Goal: Transaction & Acquisition: Purchase product/service

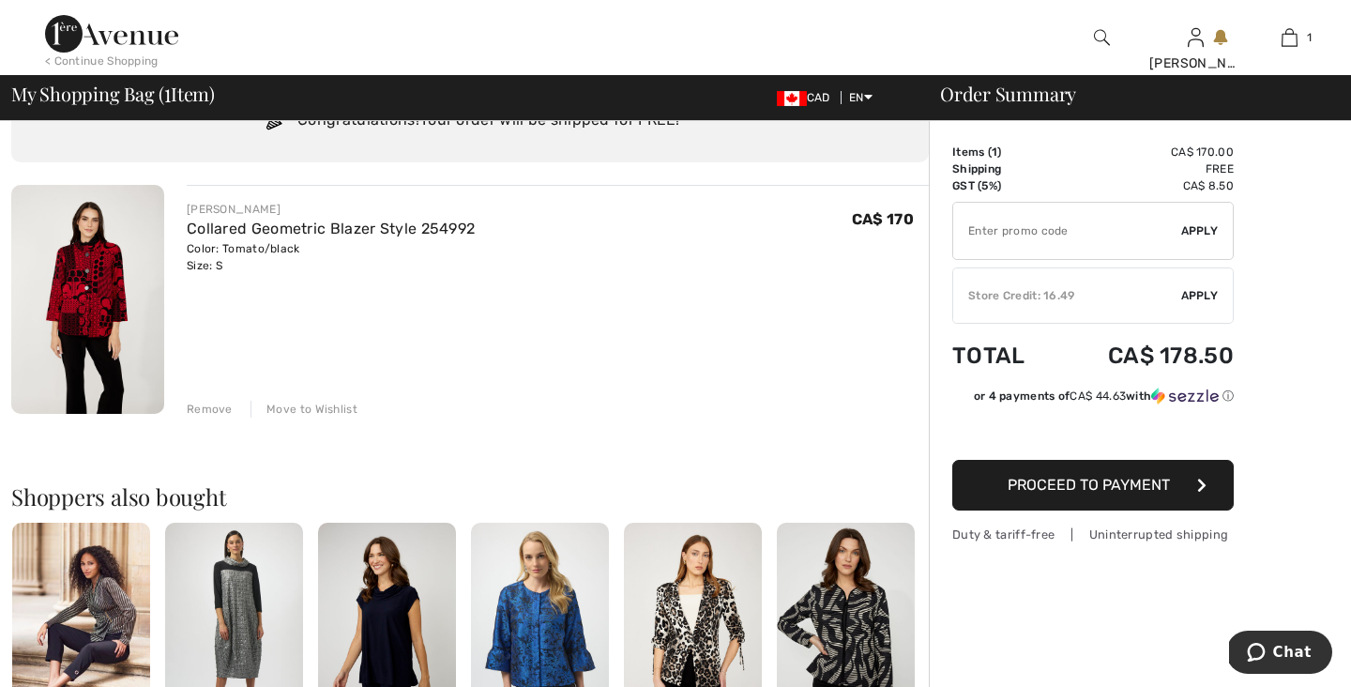
scroll to position [92, 0]
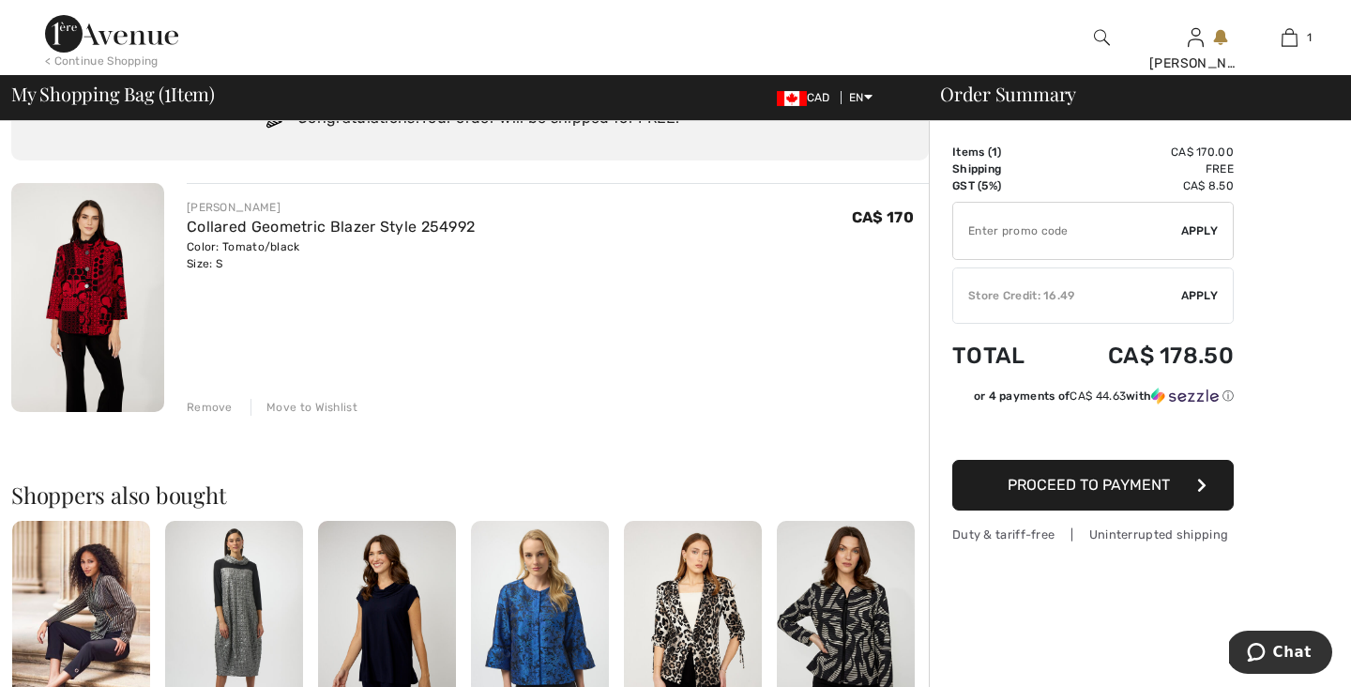
click at [1198, 295] on span "Apply" at bounding box center [1200, 295] width 38 height 17
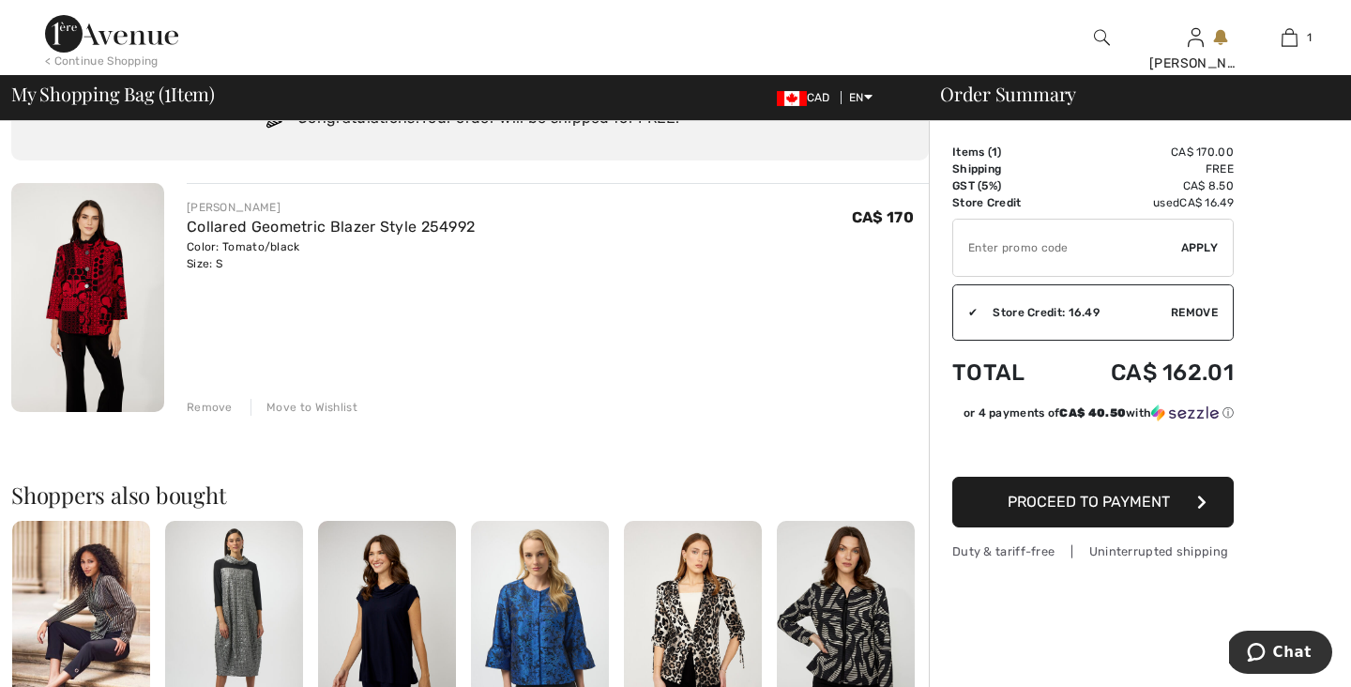
click at [1182, 493] on button "Proceed to Payment" at bounding box center [1092, 502] width 281 height 51
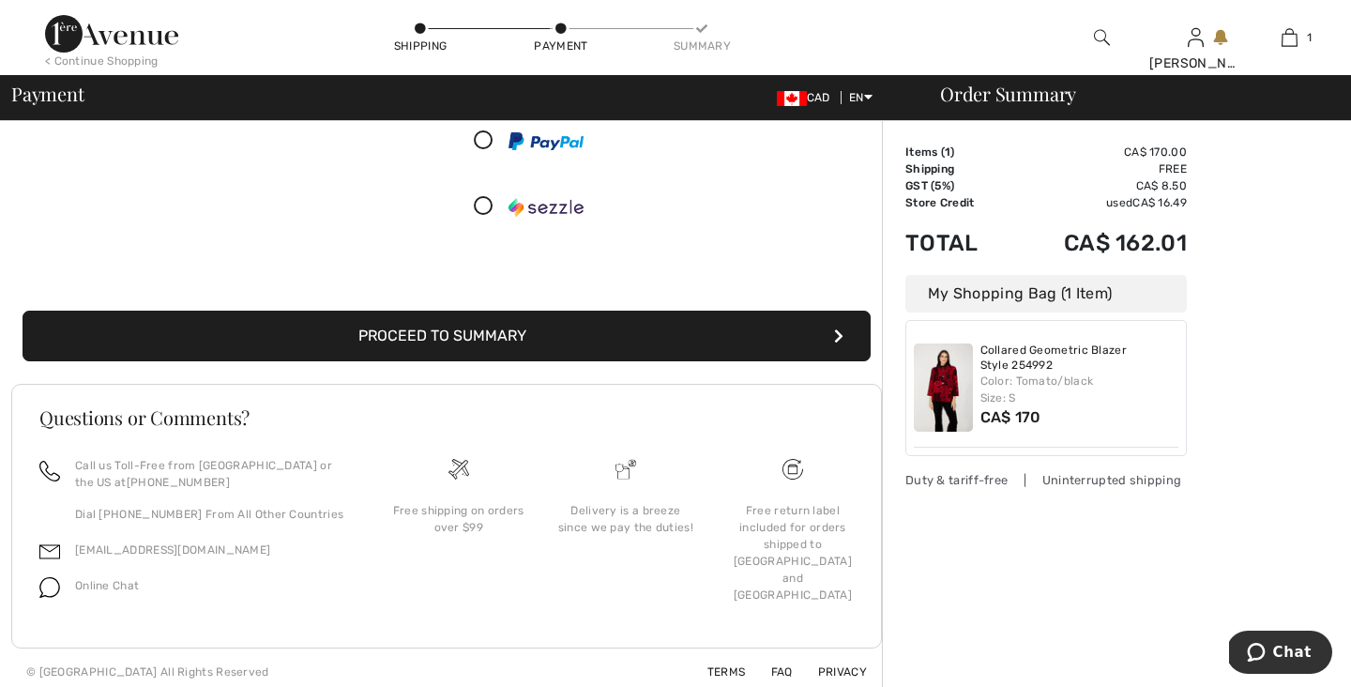
scroll to position [293, 0]
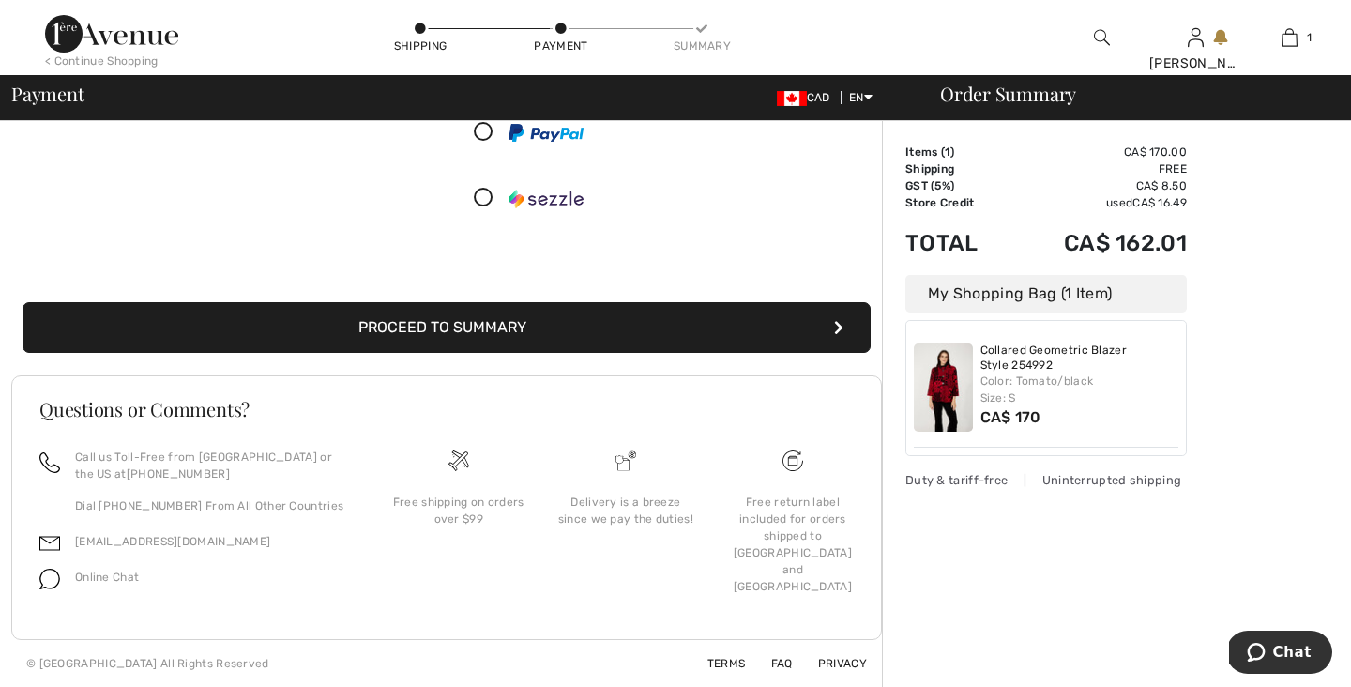
click at [837, 326] on icon "submit" at bounding box center [838, 327] width 9 height 15
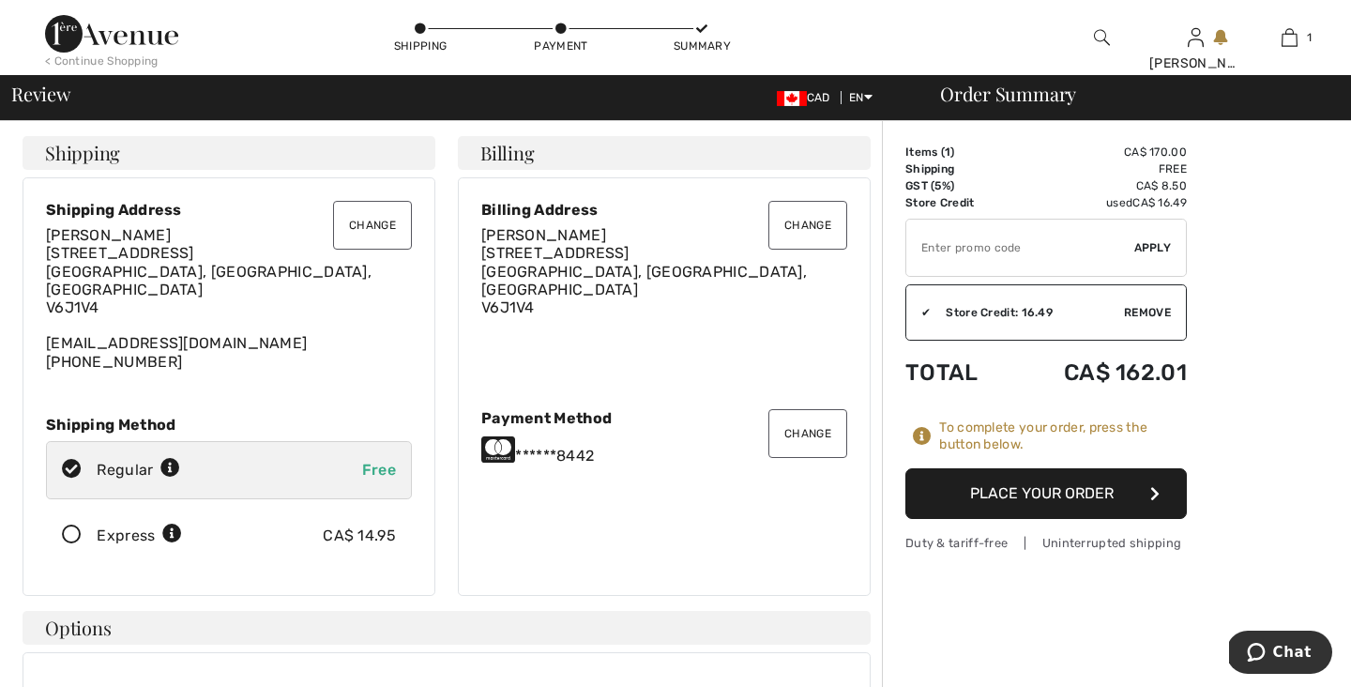
scroll to position [8, 0]
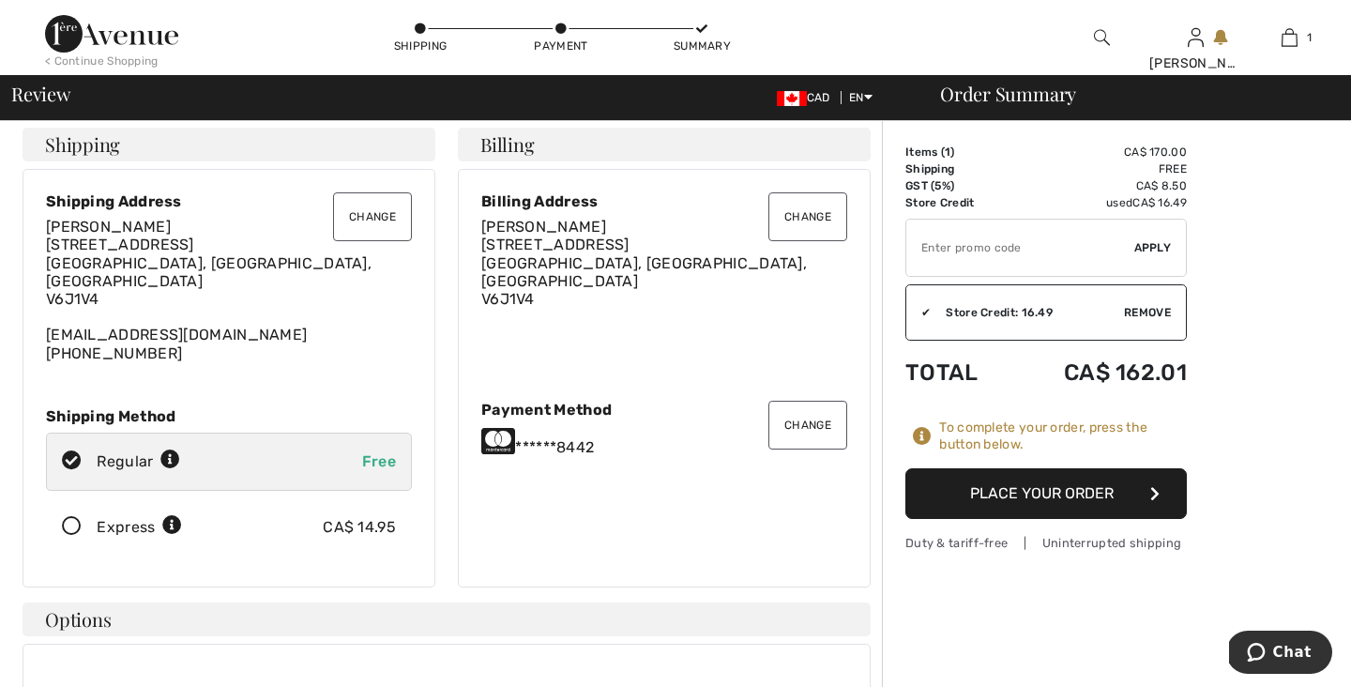
click at [1145, 492] on button "Place Your Order" at bounding box center [1045, 493] width 281 height 51
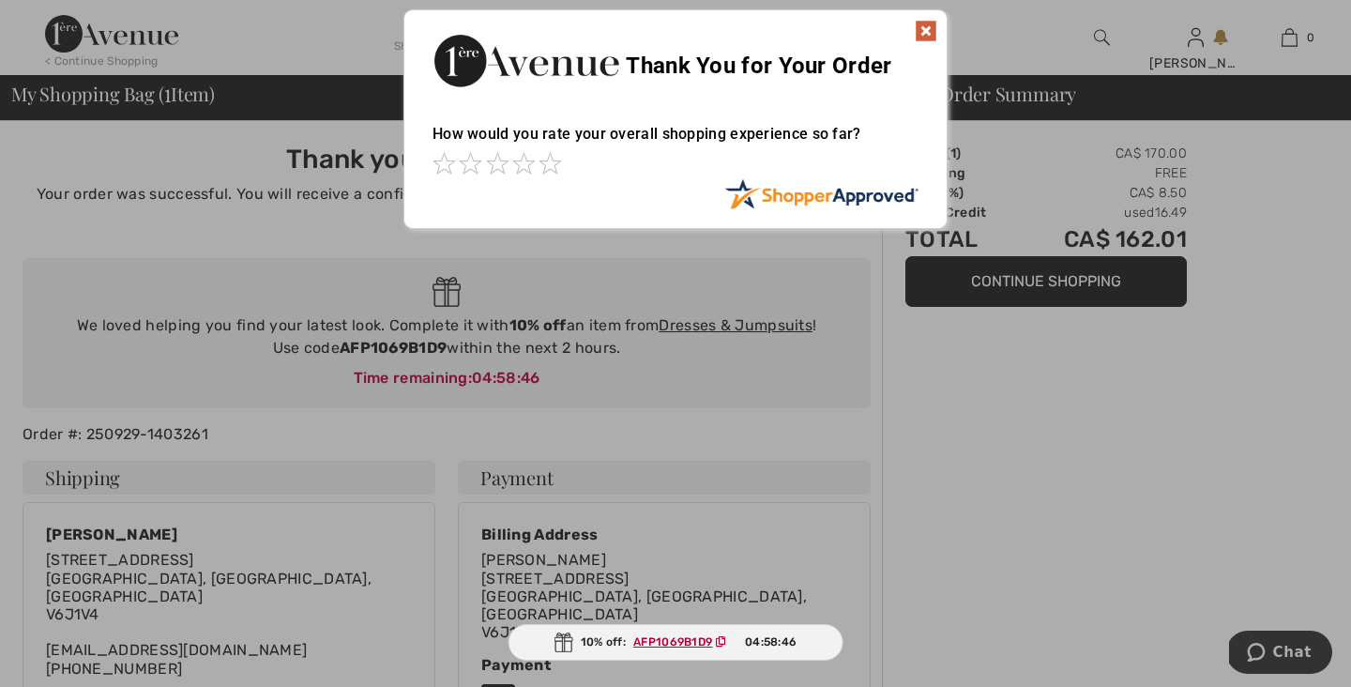
click at [921, 30] on img at bounding box center [926, 31] width 23 height 23
